Goal: Obtain resource: Obtain resource

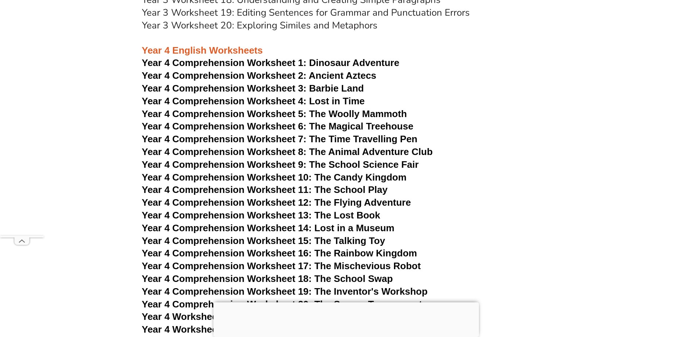
scroll to position [2955, 0]
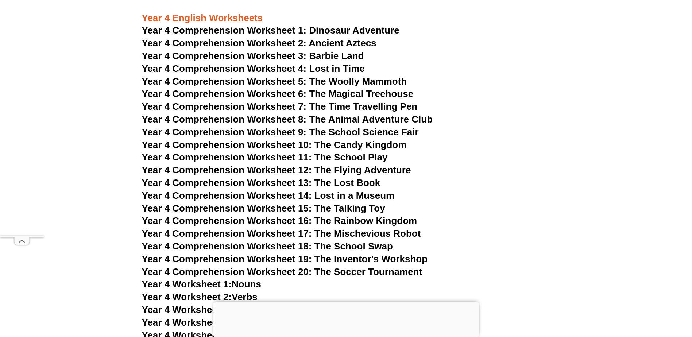
click at [341, 28] on span "Dinosaur Adventure" at bounding box center [354, 30] width 90 height 11
click at [287, 54] on span "Year 4 Comprehension Worksheet 3: Barbie Land" at bounding box center [253, 55] width 222 height 11
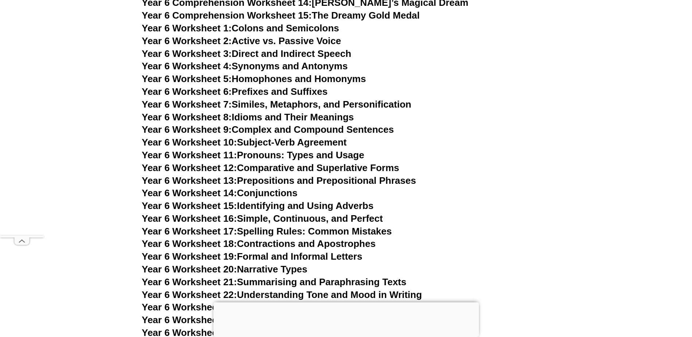
scroll to position [4237, 0]
click at [309, 99] on link "Year 6 Worksheet 7: Similes, Metaphors, and Personification" at bounding box center [276, 104] width 269 height 11
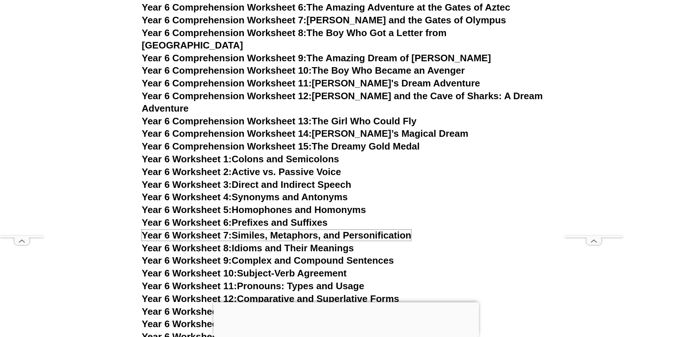
scroll to position [4107, 0]
click at [251, 242] on link "Year 6 Worksheet 8: Idioms and Their Meanings" at bounding box center [248, 247] width 212 height 11
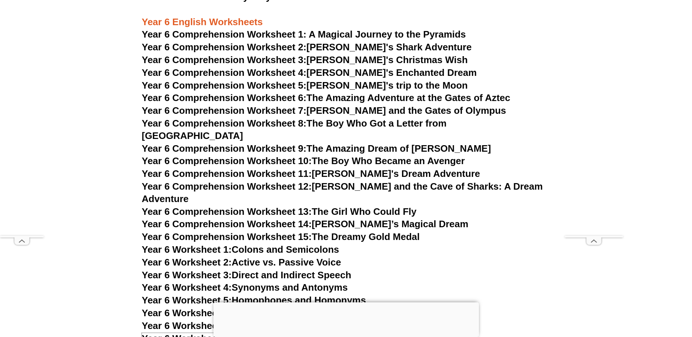
scroll to position [4016, 0]
click at [239, 57] on span "Year 6 Comprehension Worksheet 3:" at bounding box center [224, 60] width 165 height 11
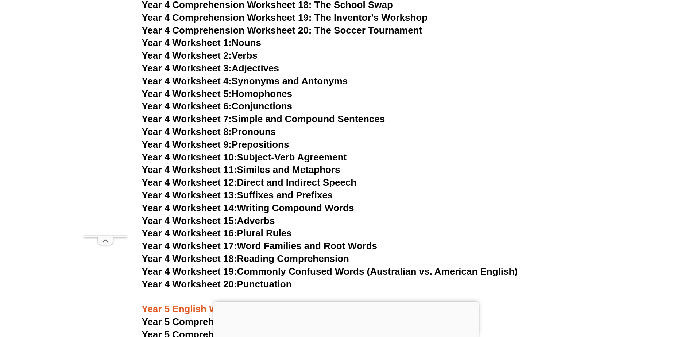
scroll to position [3196, 0]
click at [182, 131] on span "Year 4 Worksheet 8:" at bounding box center [187, 132] width 90 height 11
click at [235, 130] on link "Year 4 Worksheet 8: Pronouns" at bounding box center [209, 132] width 134 height 11
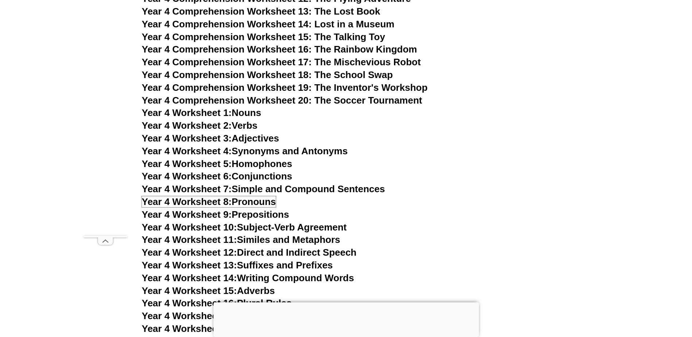
scroll to position [3127, 0]
click at [331, 148] on link "Year 4 Worksheet 4: Synonyms and Antonyms" at bounding box center [245, 150] width 206 height 11
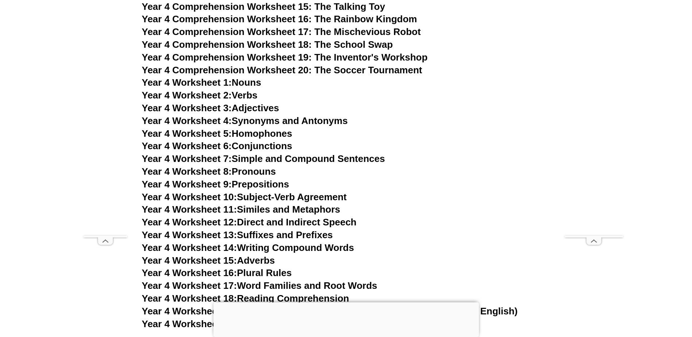
click at [275, 160] on link "Year 4 Worksheet 7: Simple and Compound Sentences" at bounding box center [263, 158] width 243 height 11
click at [242, 168] on link "Year 4 Worksheet 8: Pronouns" at bounding box center [209, 171] width 134 height 11
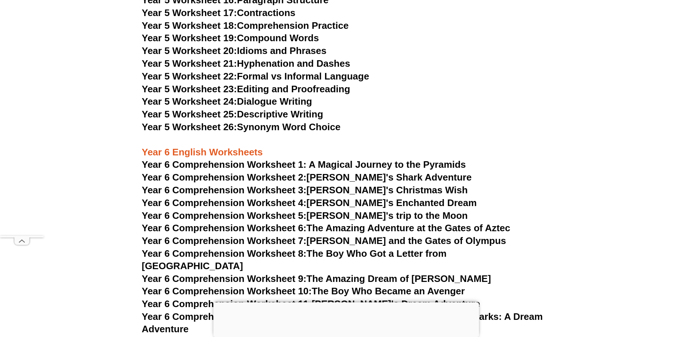
scroll to position [3882, 0]
click at [326, 213] on link "Year 6 Comprehension Worksheet 5: [PERSON_NAME]'s trip to the Moon" at bounding box center [305, 215] width 326 height 11
